Goal: Task Accomplishment & Management: Complete application form

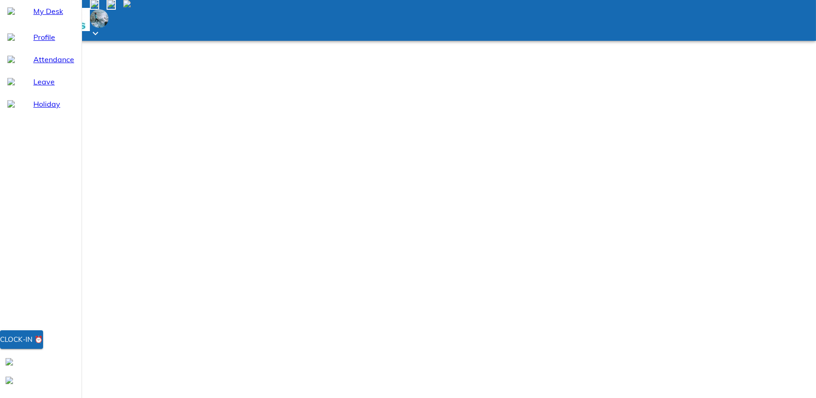
click at [33, 87] on span "Leave" at bounding box center [53, 81] width 41 height 11
select select "8"
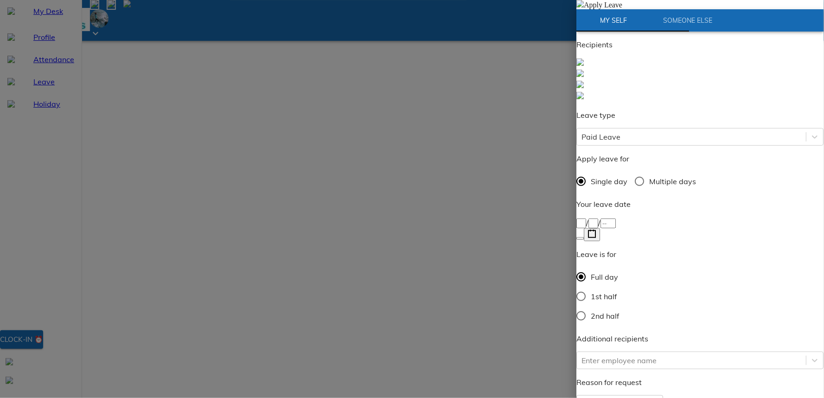
click at [645, 171] on input "Multiple days" at bounding box center [639, 180] width 19 height 19
radio input "true"
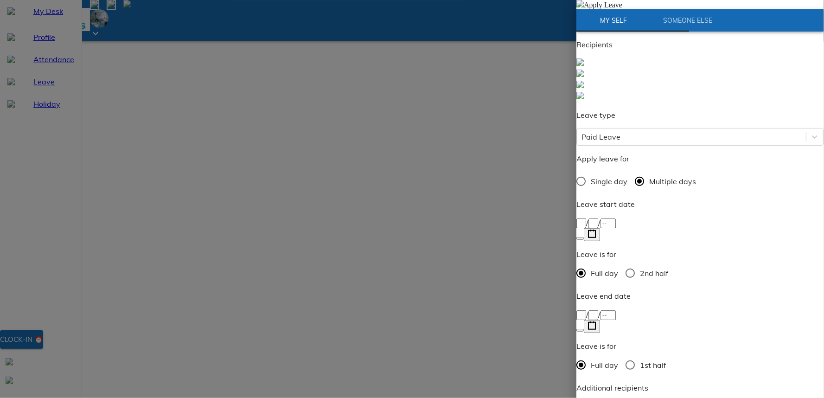
click at [520, 137] on div at bounding box center [412, 199] width 824 height 398
radio input "true"
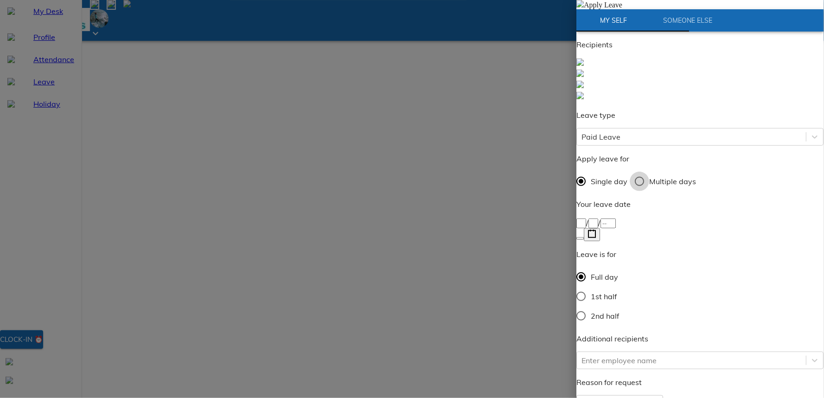
click at [649, 171] on input "Multiple days" at bounding box center [639, 180] width 19 height 19
radio input "true"
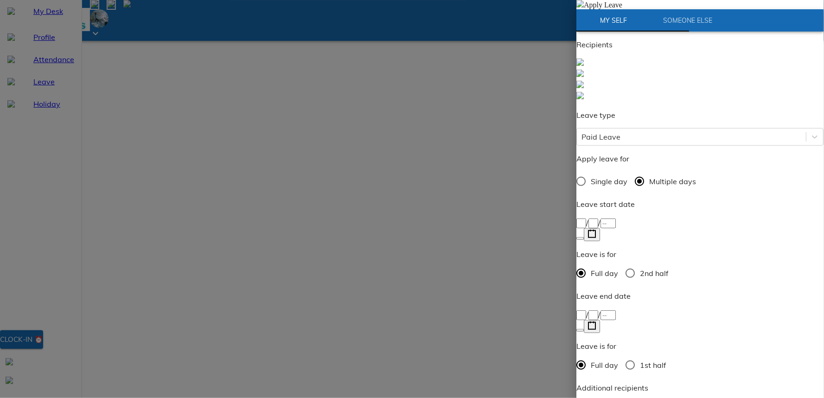
click at [662, 217] on div "/ /" at bounding box center [700, 222] width 247 height 11
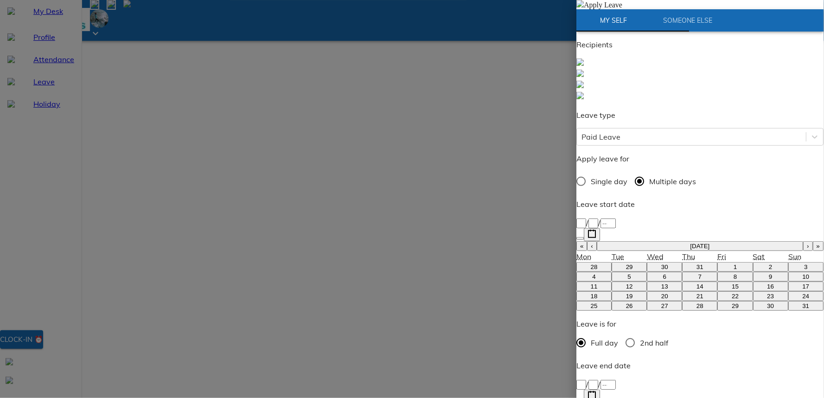
click at [626, 283] on abbr "12" at bounding box center [629, 286] width 7 height 7
type input "[DATE]"
type input "12"
type input "8"
type input "2025"
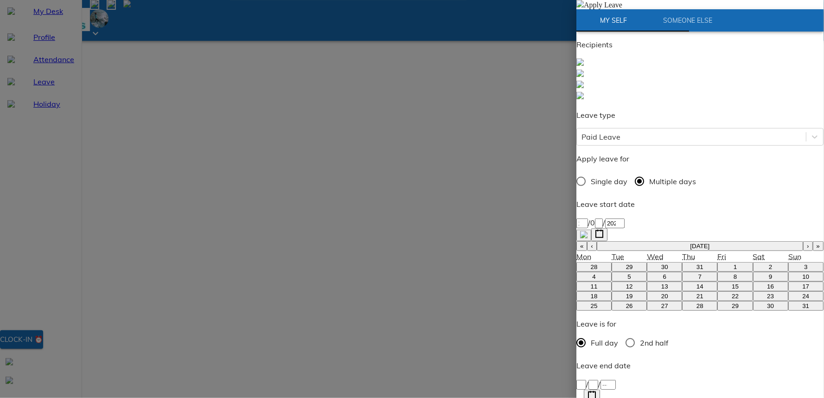
click at [652, 378] on div "/ /" at bounding box center [700, 390] width 247 height 24
click at [597, 391] on icon "button" at bounding box center [592, 395] width 9 height 9
type input "[DATE]"
type input "13"
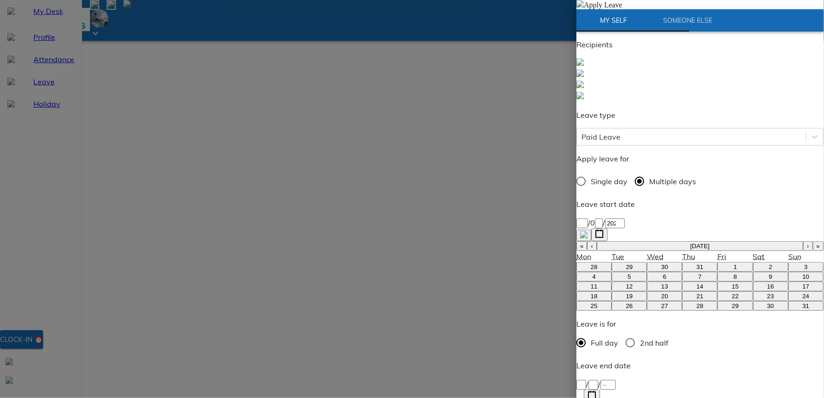
type input "8"
type input "2025"
type input "prem"
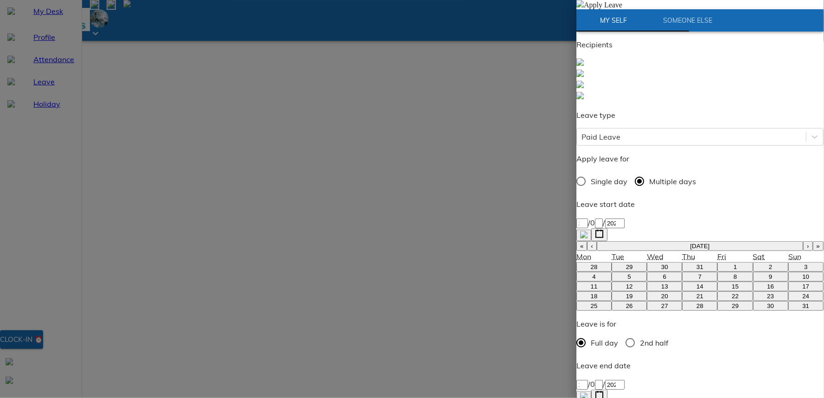
type textarea "p"
type textarea "x"
type textarea "pr"
type textarea "x"
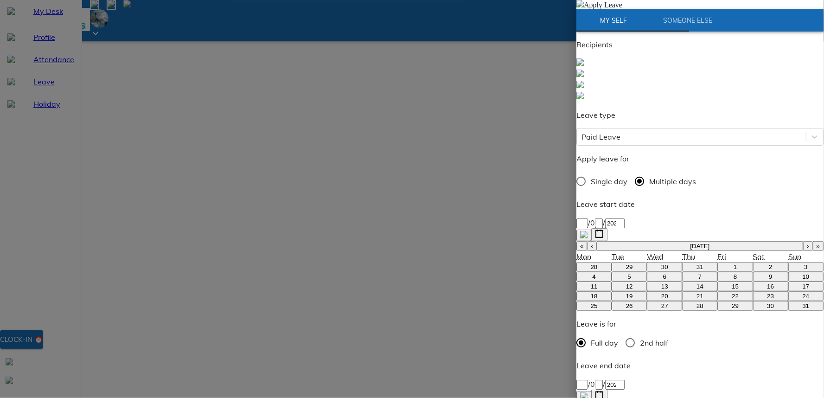
type textarea "pre"
type textarea "x"
type textarea "pr"
type textarea "x"
type textarea "p"
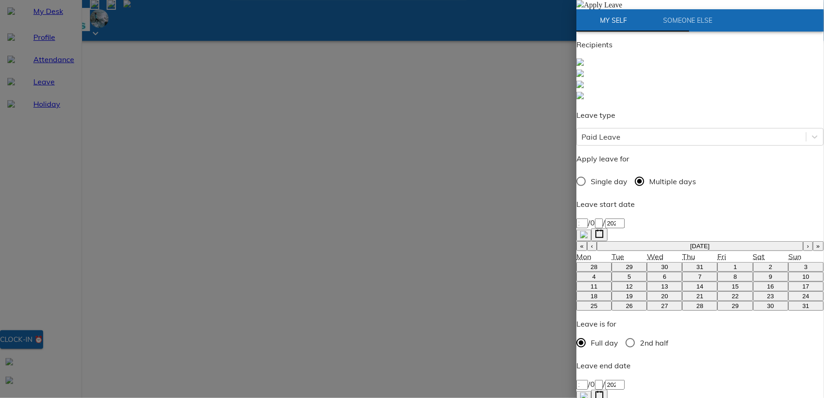
type textarea "x"
type textarea "pe"
type textarea "x"
type textarea "per"
type textarea "x"
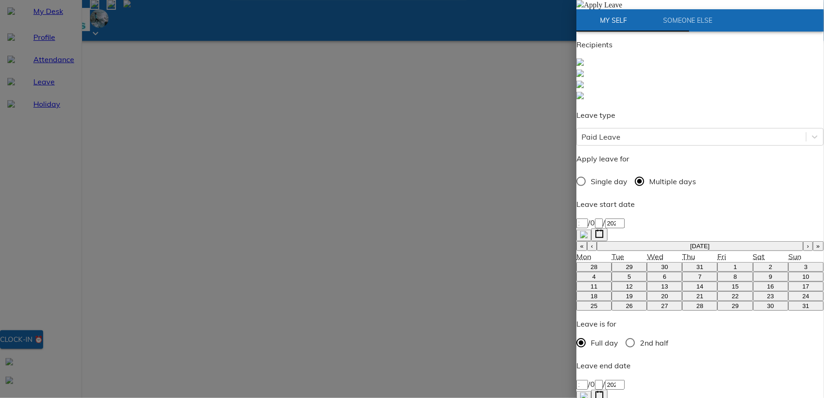
type textarea "pers"
type textarea "x"
type textarea "perso"
type textarea "x"
type textarea "person"
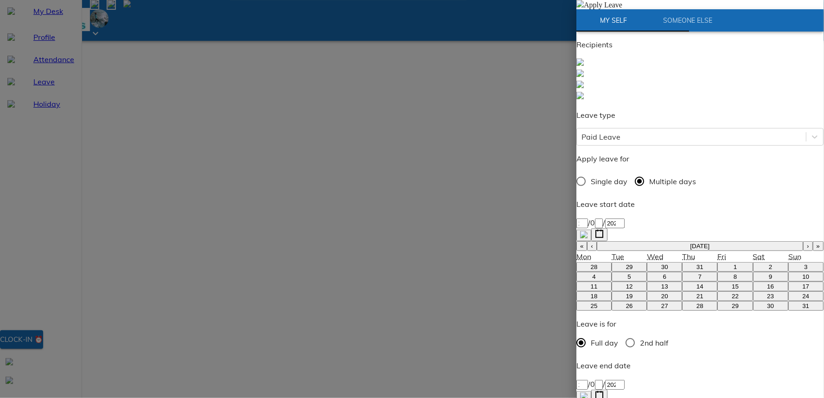
type textarea "x"
type textarea "persone"
type textarea "x"
type textarea "person"
type textarea "x"
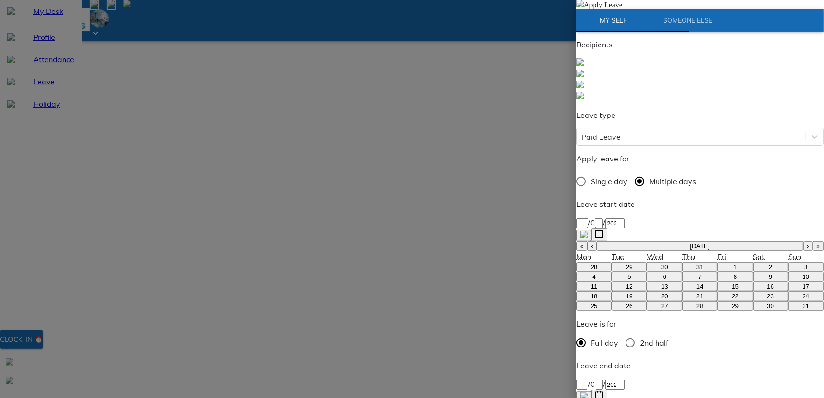
type textarea "persona"
type textarea "x"
type textarea "personal"
type textarea "x"
type textarea "personal"
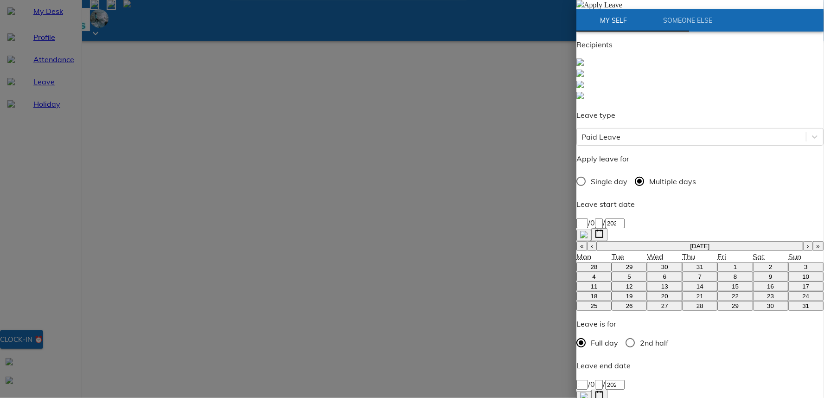
type textarea "x"
type textarea "personal l"
type textarea "x"
type textarea "personal le"
type textarea "x"
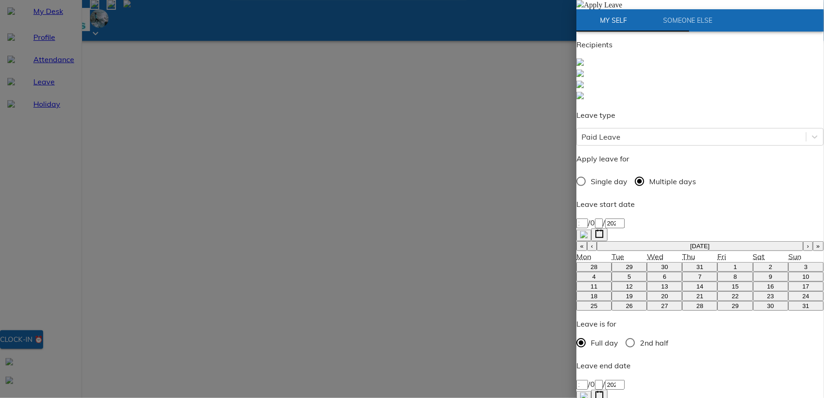
type textarea "personal lea"
type textarea "x"
type textarea "personal leav"
type textarea "x"
type textarea "personal leave"
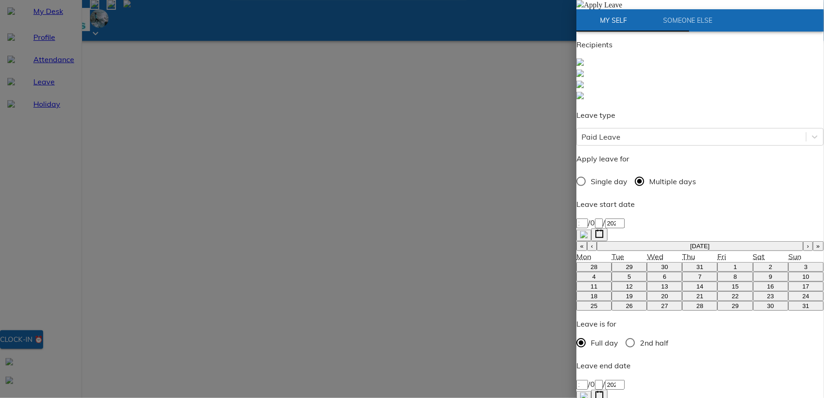
type textarea "x"
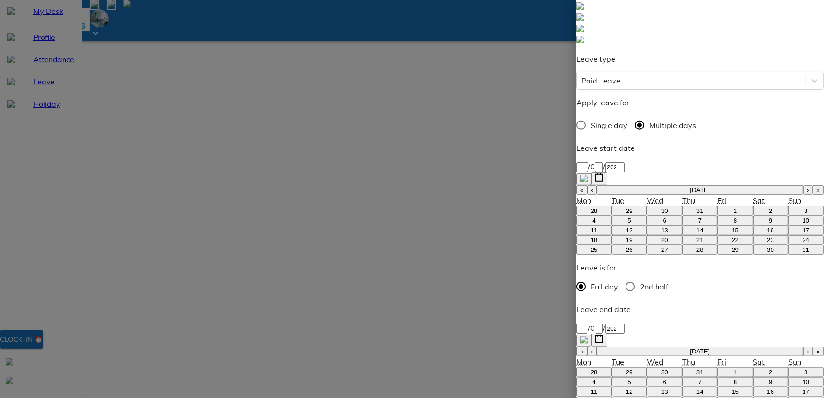
scroll to position [66, 0]
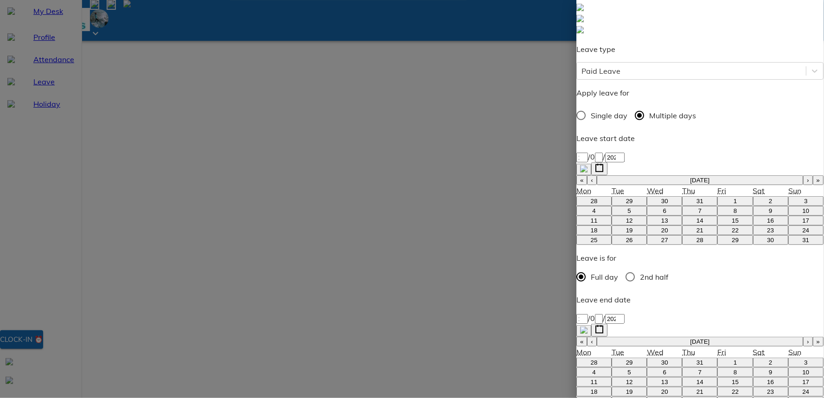
type textarea "personal leave"
type textarea "x"
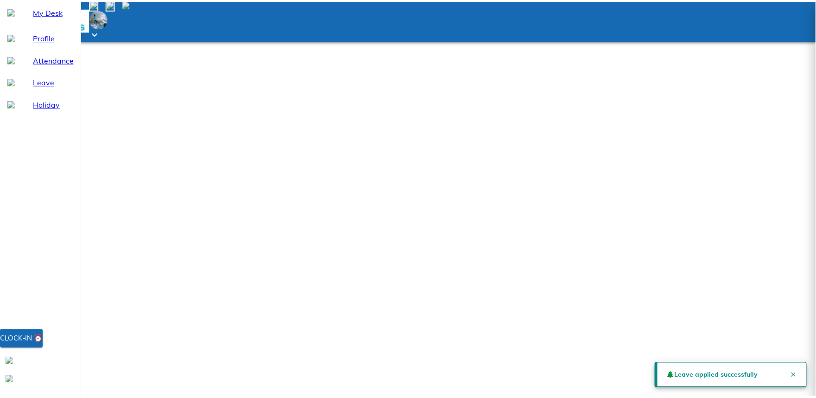
scroll to position [14, 0]
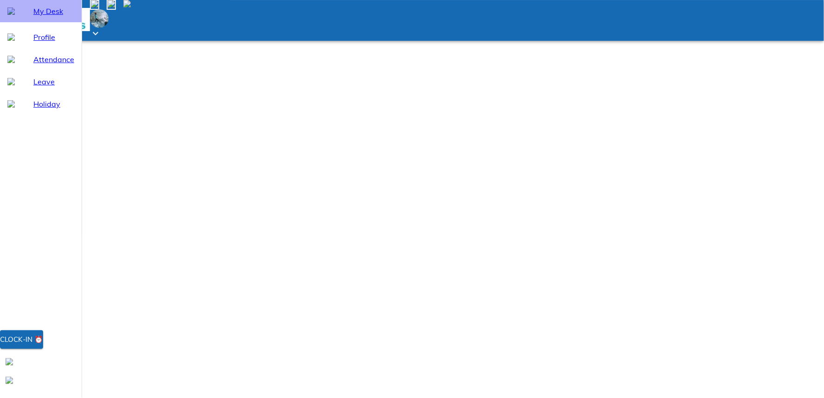
click at [48, 17] on span "My Desk" at bounding box center [53, 11] width 41 height 11
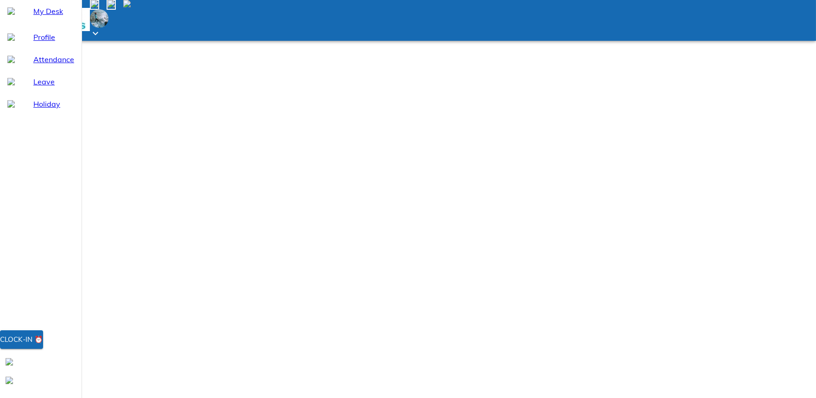
click at [34, 17] on span "My Desk" at bounding box center [53, 11] width 41 height 11
click at [33, 109] on span "Holiday" at bounding box center [53, 103] width 41 height 11
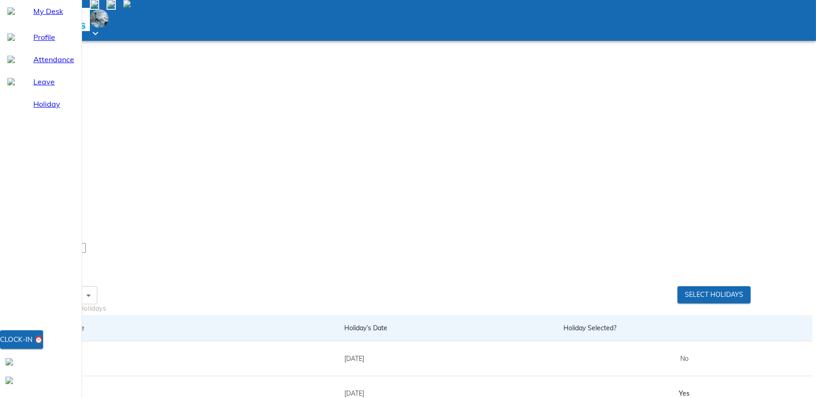
scroll to position [159, 0]
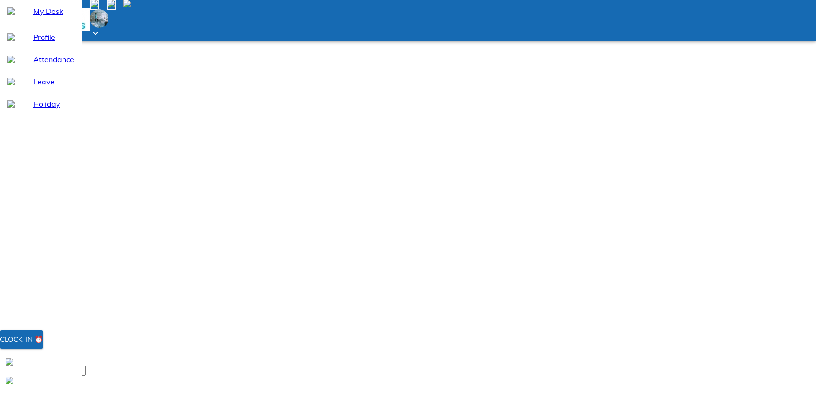
scroll to position [0, 0]
